Goal: Task Accomplishment & Management: Use online tool/utility

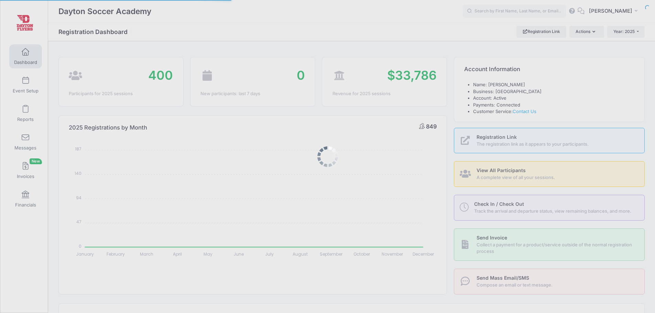
select select
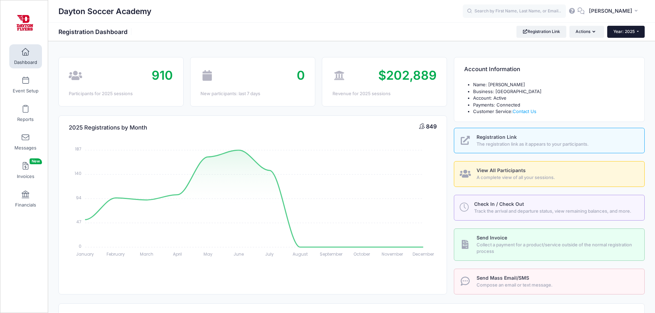
click at [622, 34] on span "Year: 2025" at bounding box center [623, 31] width 21 height 5
click at [27, 85] on link "Event Setup" at bounding box center [25, 85] width 33 height 24
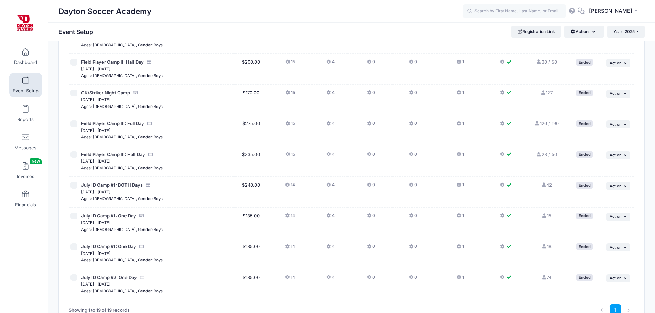
scroll to position [321, 0]
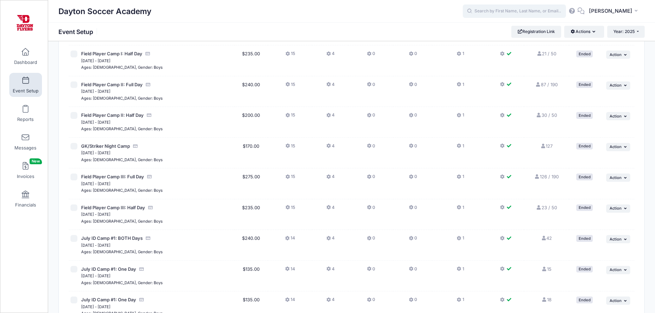
click at [516, 12] on input "text" at bounding box center [514, 11] width 103 height 14
type input "brayden b"
